Goal: Transaction & Acquisition: Book appointment/travel/reservation

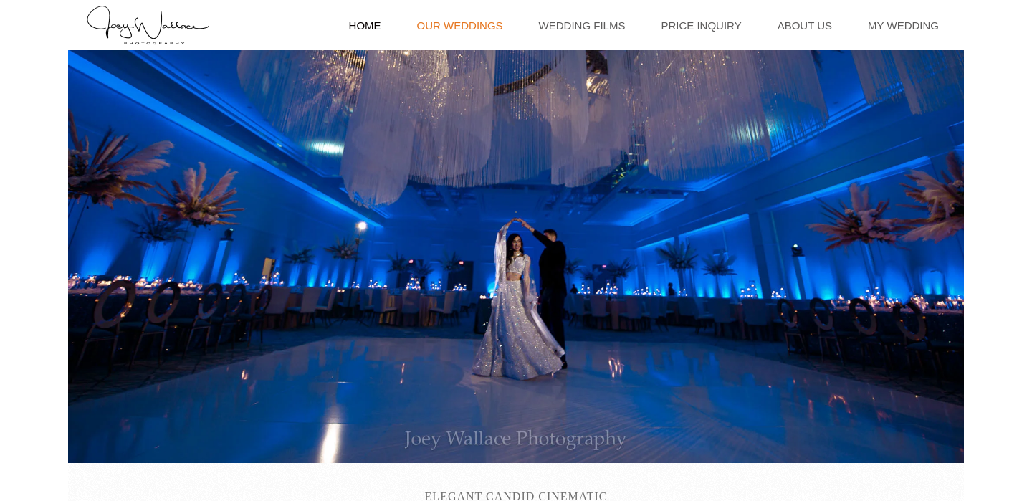
click at [510, 23] on link "Our Weddings" at bounding box center [460, 25] width 100 height 50
click at [721, 25] on link "Price Inquiry" at bounding box center [701, 25] width 95 height 50
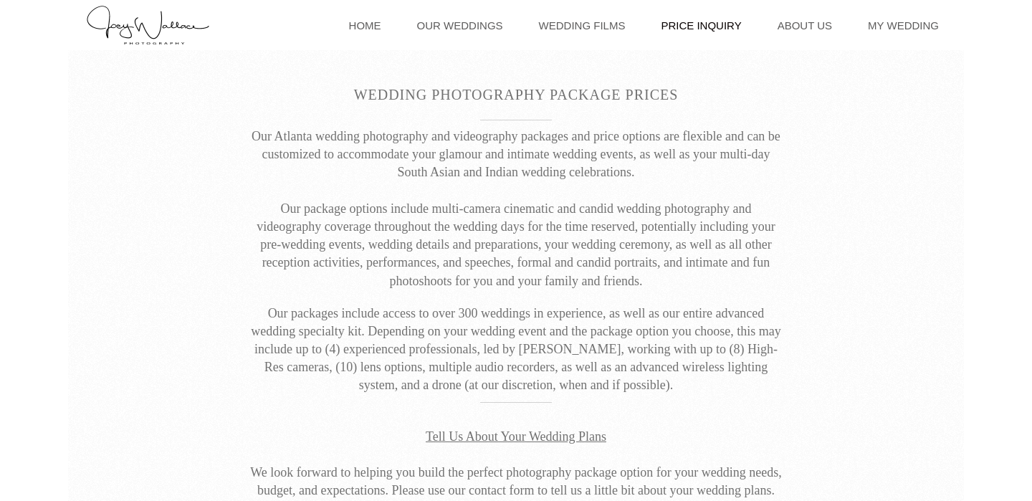
click at [699, 23] on link "Price Inquiry" at bounding box center [701, 25] width 95 height 50
click at [699, 22] on link "Price Inquiry" at bounding box center [701, 25] width 95 height 50
click at [619, 19] on link "Wedding Films" at bounding box center [582, 25] width 101 height 50
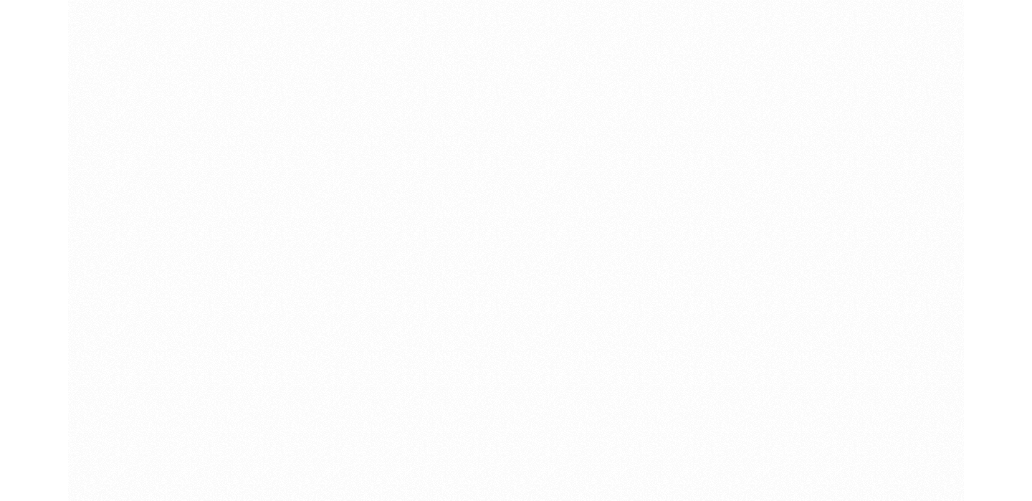
scroll to position [1014, 0]
click at [900, 292] on div at bounding box center [516, 249] width 896 height 430
